Goal: Information Seeking & Learning: Learn about a topic

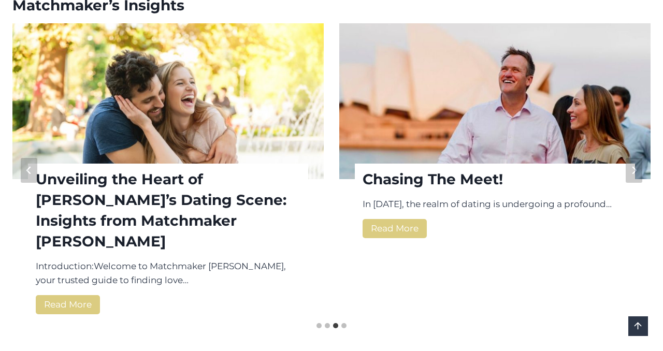
scroll to position [1413, 0]
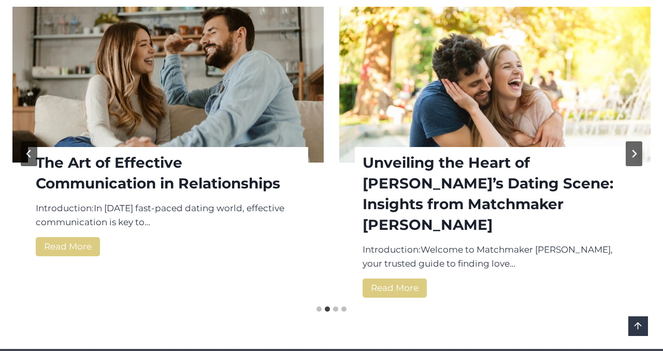
click at [284, 93] on img "Read More The Art of Effective Communication in Relationships" at bounding box center [167, 85] width 311 height 156
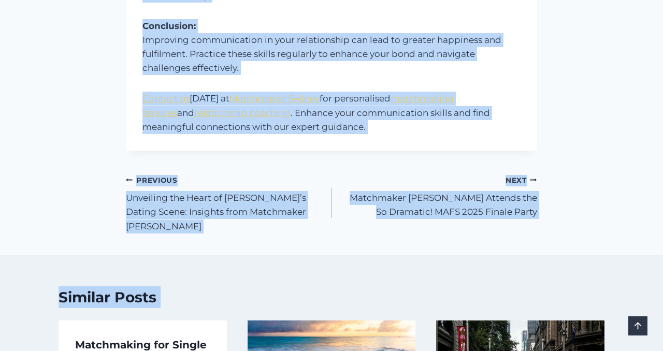
scroll to position [952, 0]
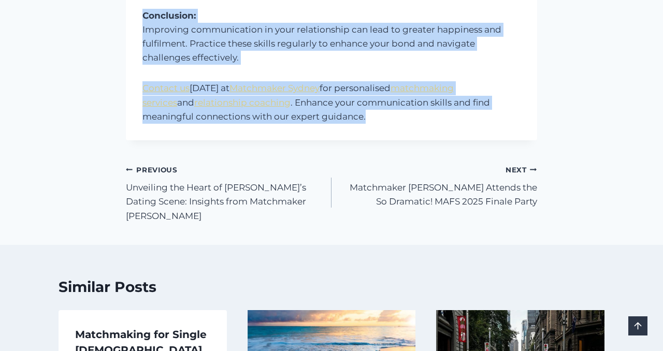
drag, startPoint x: 144, startPoint y: 153, endPoint x: 403, endPoint y: 109, distance: 263.4
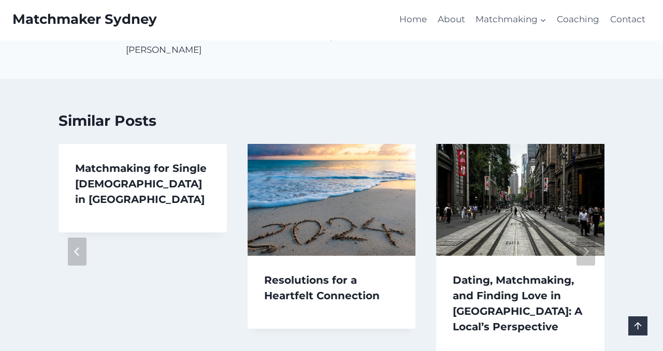
scroll to position [1113, 0]
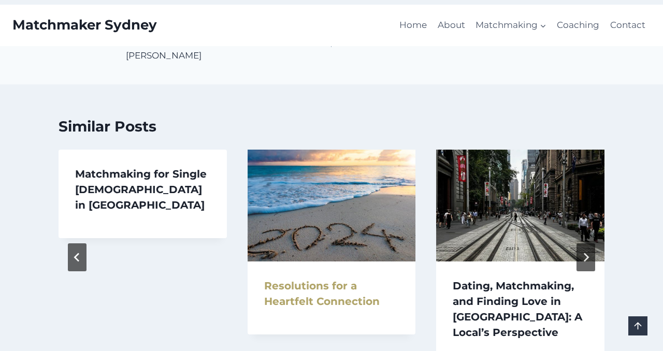
click at [314, 280] on link "Resolutions for a Heartfelt Connection" at bounding box center [322, 294] width 116 height 28
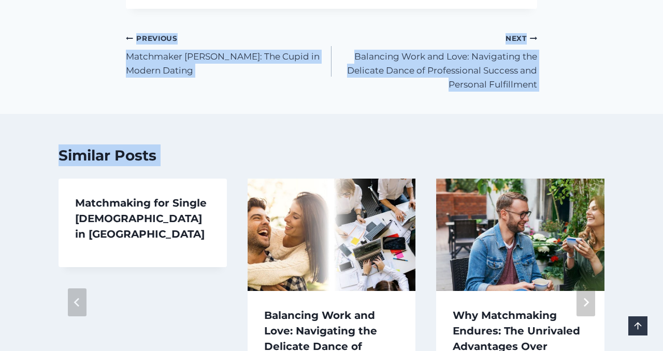
scroll to position [1556, 0]
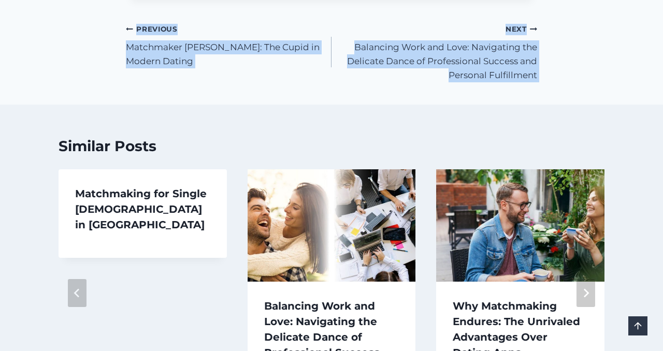
drag, startPoint x: 146, startPoint y: 155, endPoint x: 348, endPoint y: 94, distance: 211.6
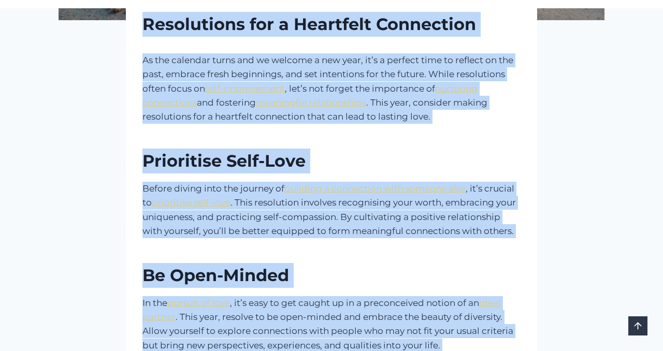
scroll to position [360, 0]
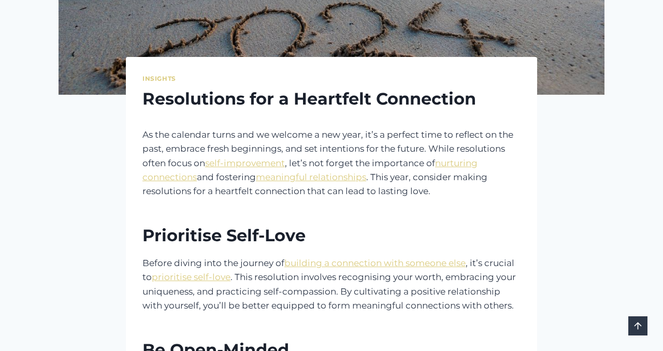
scroll to position [292, 0]
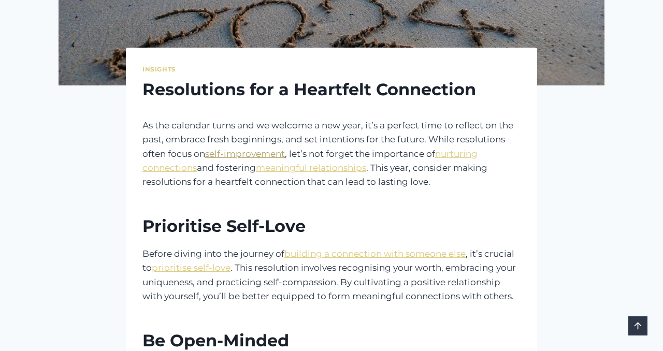
click at [244, 153] on link "self-improvement" at bounding box center [245, 154] width 80 height 10
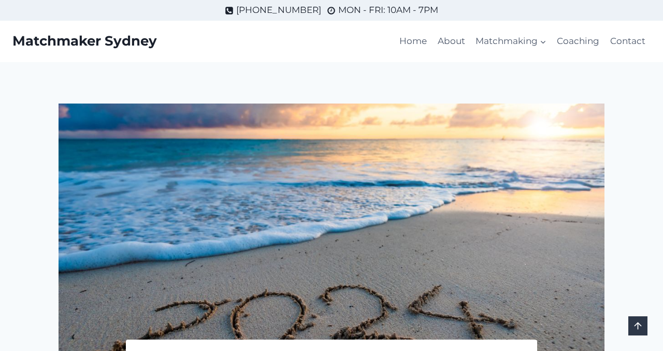
scroll to position [292, 0]
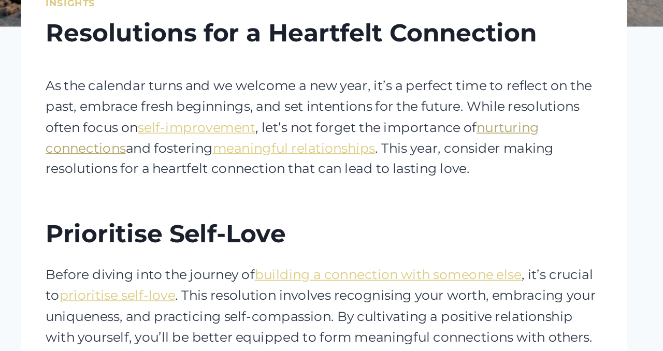
click at [468, 157] on link "nurturing connections" at bounding box center [310, 161] width 335 height 24
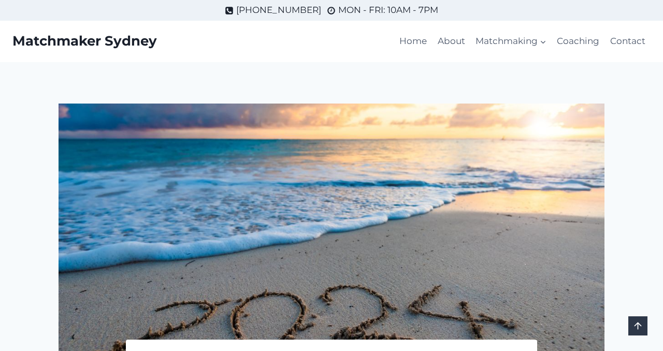
scroll to position [292, 0]
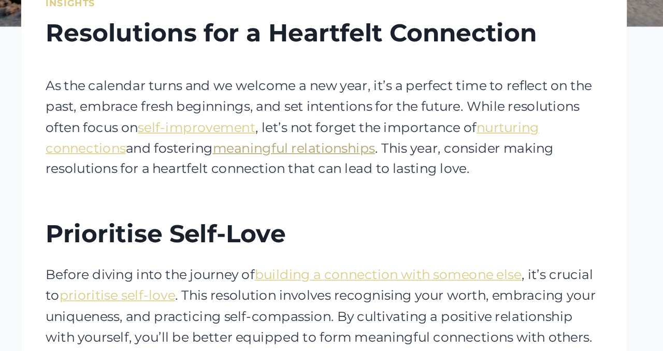
click at [357, 169] on link "meaningful relationships" at bounding box center [311, 168] width 110 height 10
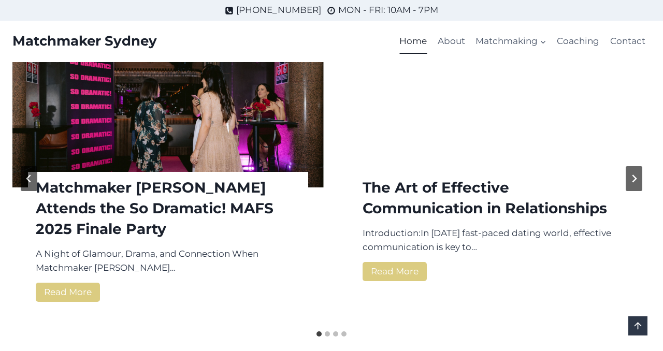
scroll to position [1387, 0]
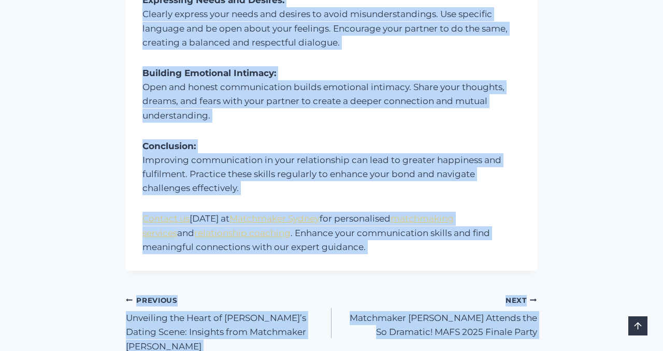
scroll to position [858, 0]
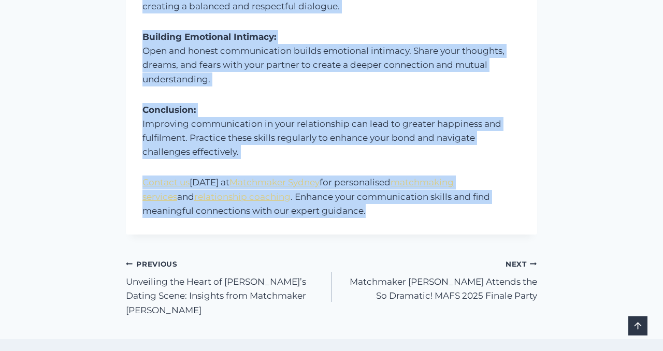
drag, startPoint x: 144, startPoint y: 34, endPoint x: 334, endPoint y: 225, distance: 270.1
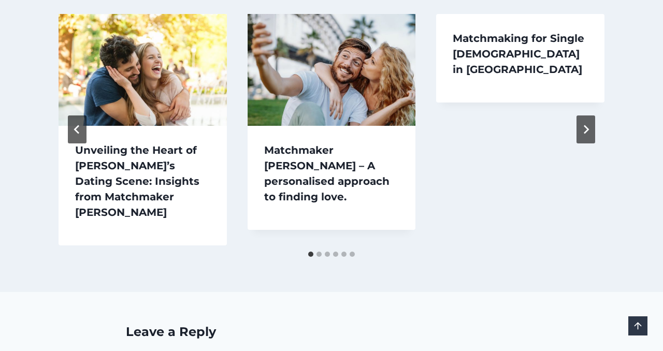
scroll to position [1248, 0]
click at [591, 116] on button "Next" at bounding box center [586, 130] width 19 height 28
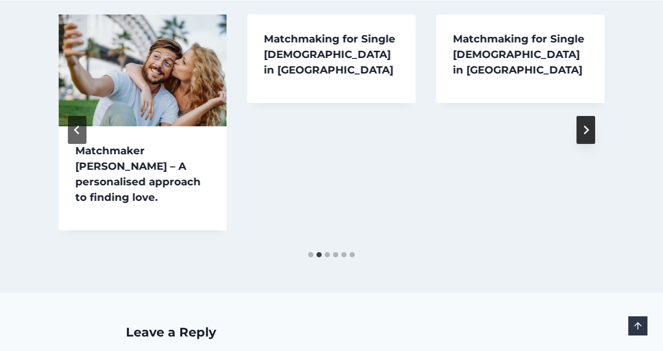
click at [591, 116] on button "Next" at bounding box center [586, 130] width 19 height 28
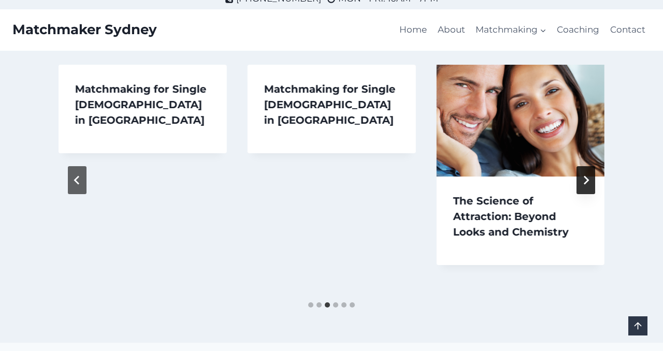
scroll to position [1199, 0]
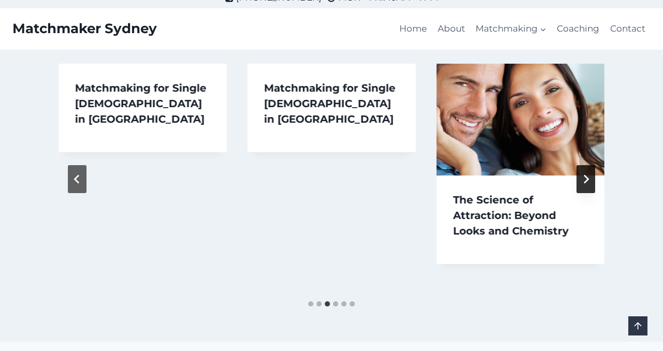
click at [587, 175] on icon "Next" at bounding box center [586, 179] width 5 height 9
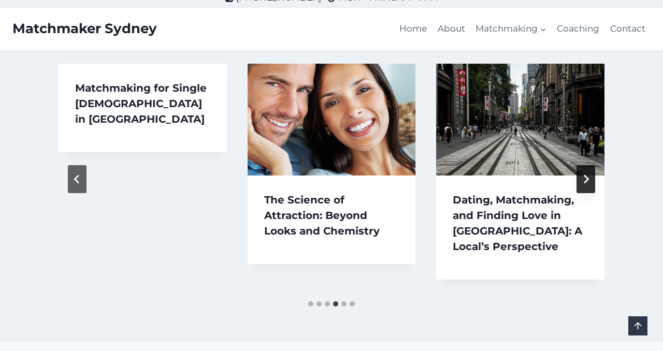
click at [587, 175] on icon "Next" at bounding box center [586, 179] width 5 height 9
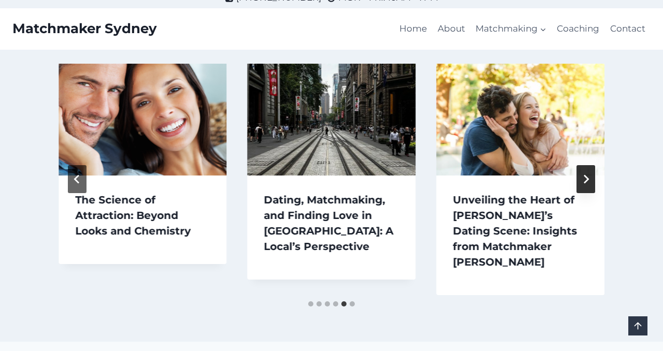
click at [587, 175] on icon "Next" at bounding box center [586, 179] width 5 height 9
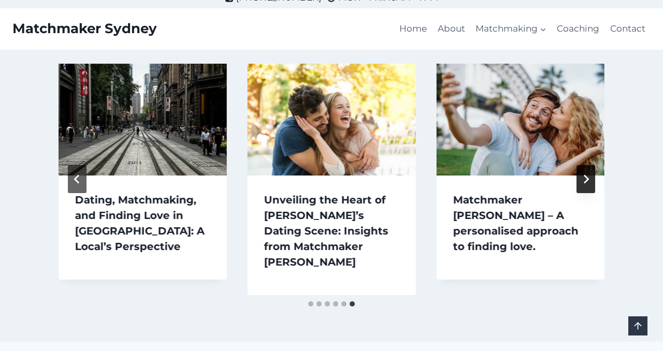
click at [587, 175] on icon "Go to first slide" at bounding box center [586, 179] width 5 height 9
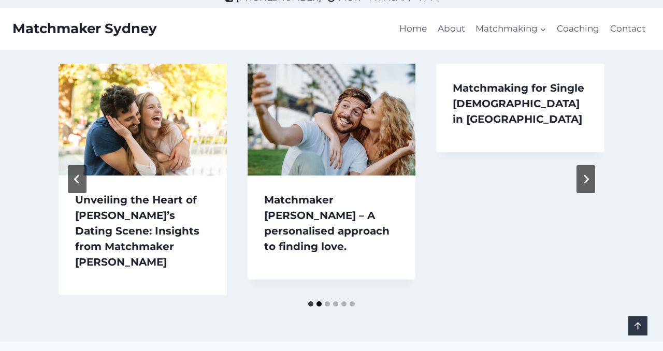
click at [319, 302] on button "Go to slide 2" at bounding box center [319, 304] width 5 height 5
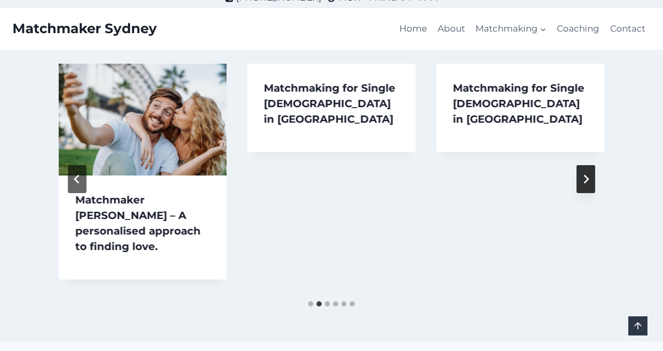
click at [589, 175] on icon "Next" at bounding box center [585, 179] width 9 height 9
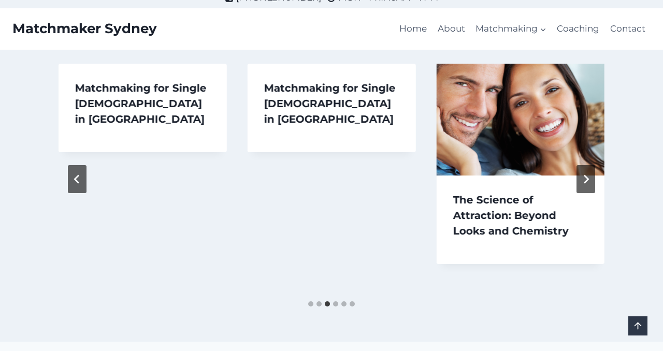
click at [537, 156] on img "5 of 6" at bounding box center [520, 120] width 168 height 112
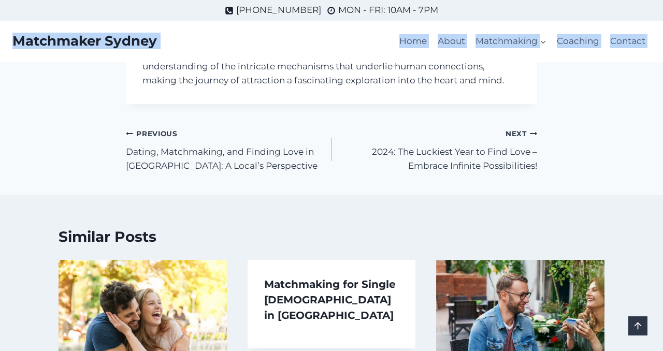
scroll to position [1495, 0]
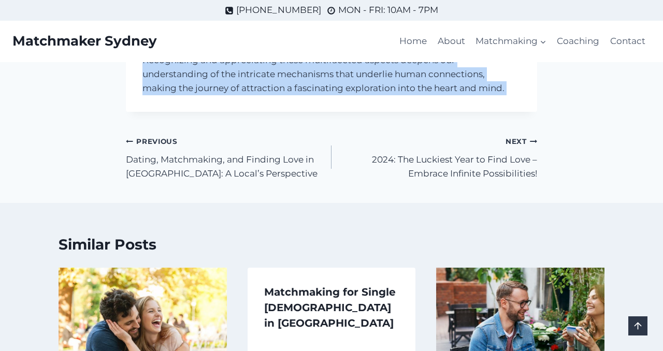
drag, startPoint x: 144, startPoint y: 38, endPoint x: 274, endPoint y: 121, distance: 155.0
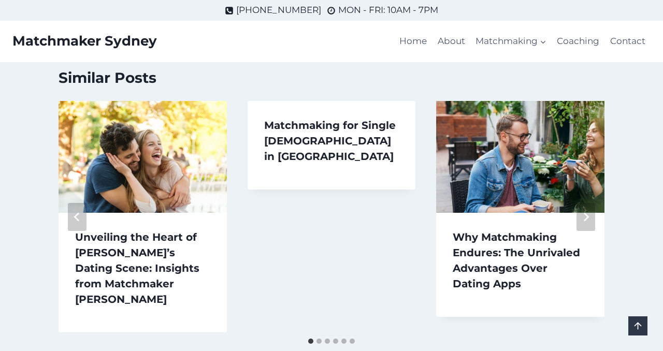
scroll to position [1660, 0]
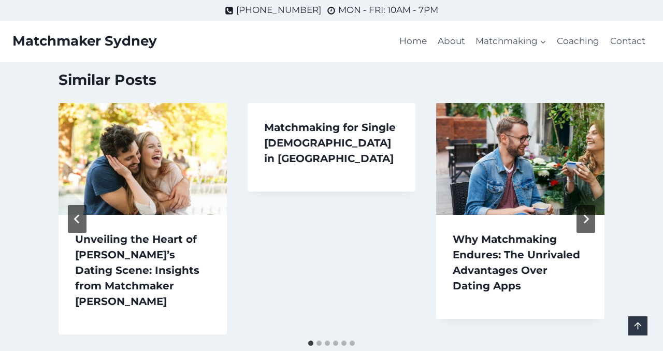
click at [180, 169] on img "1 of 6" at bounding box center [143, 159] width 168 height 112
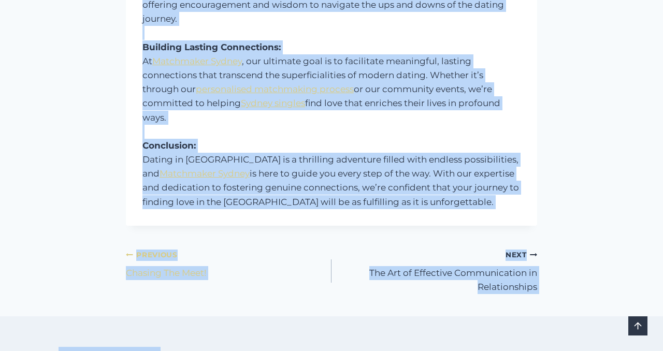
scroll to position [1021, 0]
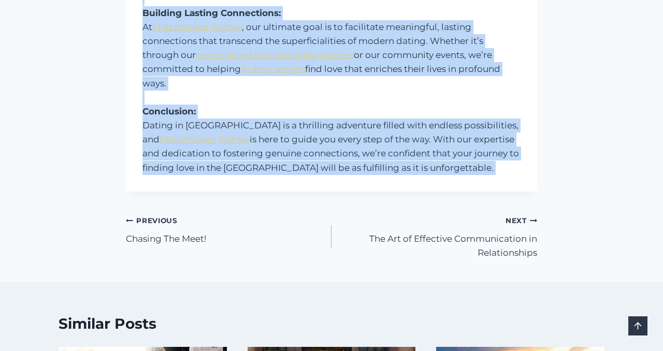
drag, startPoint x: 143, startPoint y: 36, endPoint x: 279, endPoint y: 163, distance: 185.9
click at [279, 163] on div "Insights Unveiling the Heart of [PERSON_NAME]’s Dating Scene: Insights from Mat…" at bounding box center [331, 15] width 411 height 1864
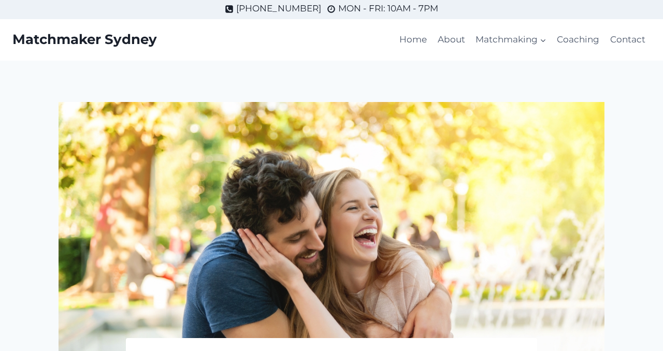
scroll to position [0, 0]
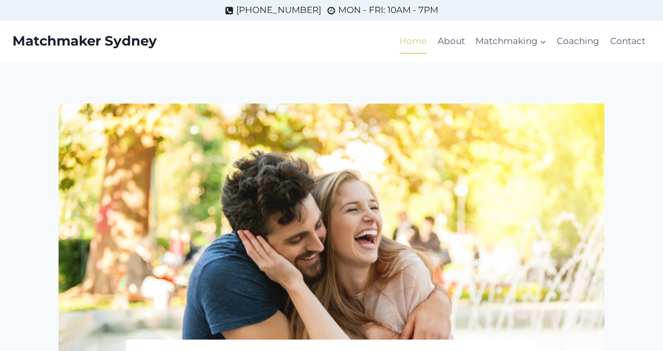
click at [405, 39] on link "Home" at bounding box center [413, 41] width 38 height 25
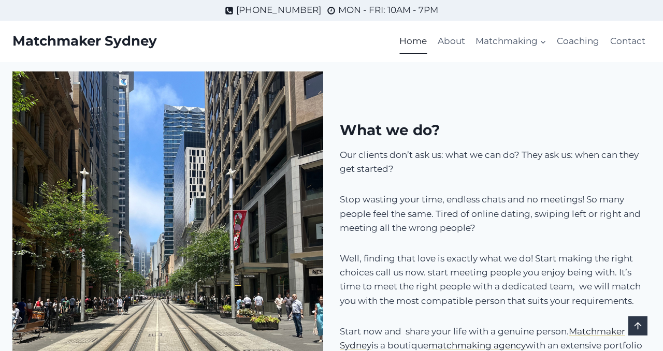
scroll to position [777, 0]
